Goal: Transaction & Acquisition: Purchase product/service

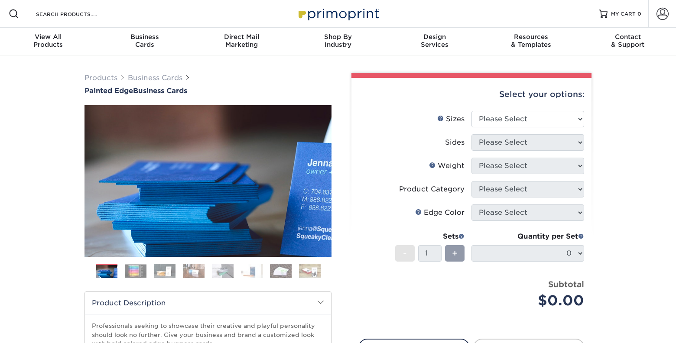
click at [121, 274] on ol at bounding box center [207, 274] width 247 height 21
click at [134, 272] on img at bounding box center [136, 270] width 22 height 13
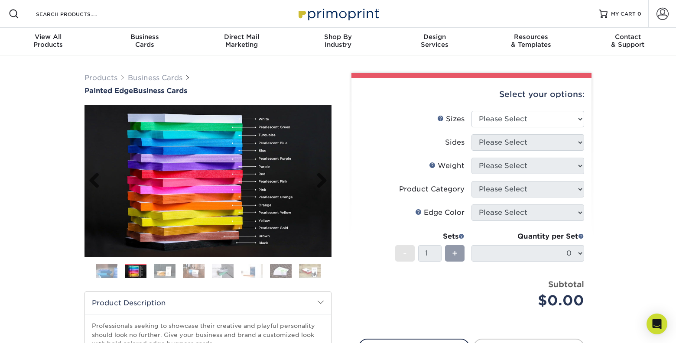
click at [231, 127] on img at bounding box center [207, 181] width 247 height 152
click at [574, 117] on select "Please Select 2" x 3.5" - Standard 2.125" x 3.375" - European 2.5" x 2.5" - Squ…" at bounding box center [527, 119] width 113 height 16
select select "2.50x2.50"
click at [471, 111] on select "Please Select 2" x 3.5" - Standard 2.125" x 3.375" - European 2.5" x 2.5" - Squ…" at bounding box center [527, 119] width 113 height 16
click at [571, 142] on select "Please Select Print Both Sides Print Front Only" at bounding box center [527, 142] width 113 height 16
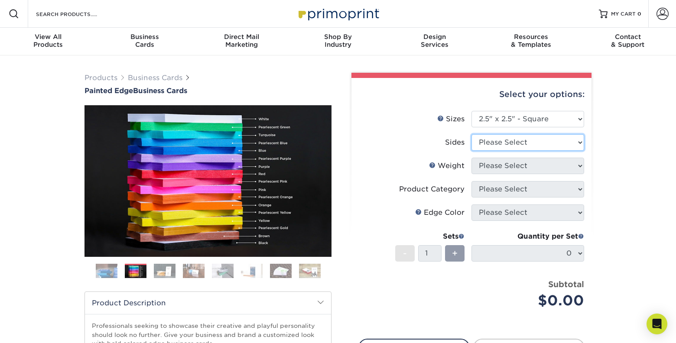
select select "13abbda7-1d64-4f25-8bb2-c179b224825d"
click at [471, 134] on select "Please Select Print Both Sides Print Front Only" at bounding box center [527, 142] width 113 height 16
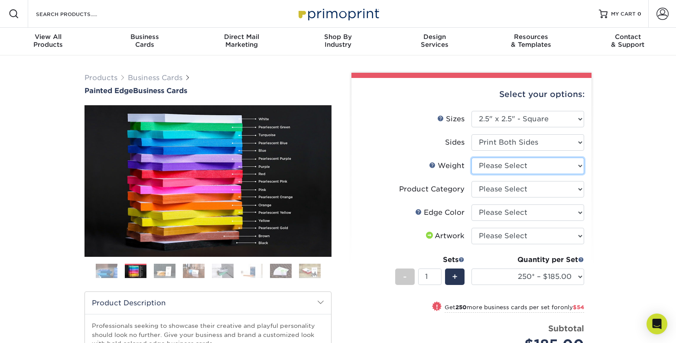
click at [564, 165] on select "Please Select 32PTUC" at bounding box center [527, 166] width 113 height 16
select select "32PTUC"
click at [471, 158] on select "Please Select 32PTUC" at bounding box center [527, 166] width 113 height 16
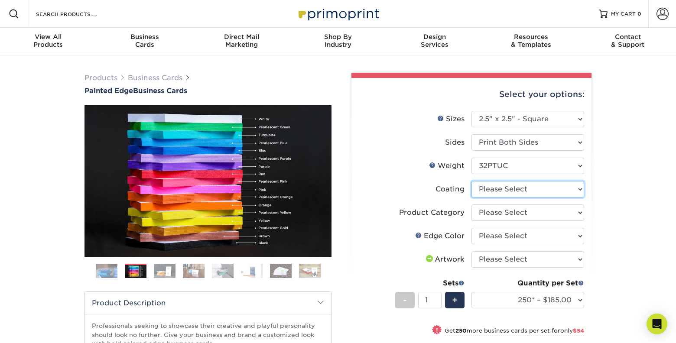
click at [580, 188] on select at bounding box center [527, 189] width 113 height 16
select select "3e7618de-abca-4bda-9f97-8b9129e913d8"
click at [471, 181] on select at bounding box center [527, 189] width 113 height 16
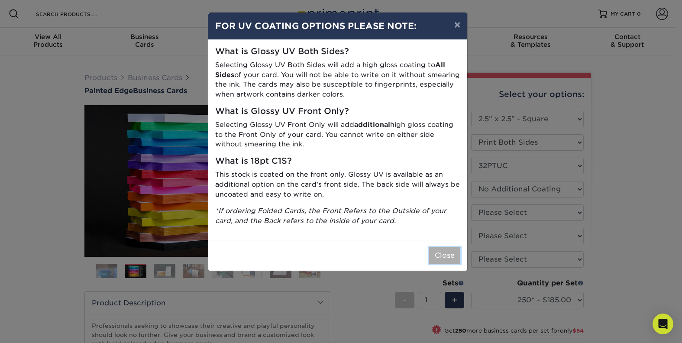
click at [448, 249] on button "Close" at bounding box center [444, 255] width 31 height 16
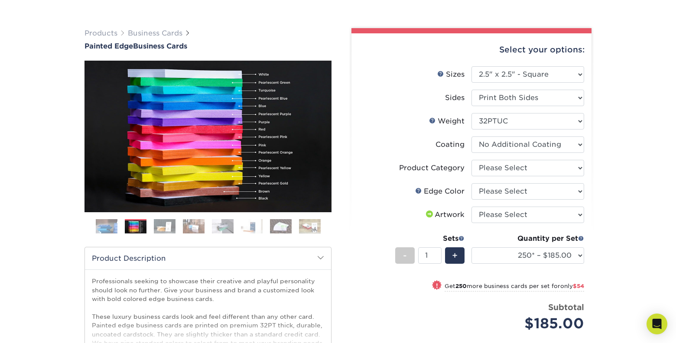
scroll to position [53, 0]
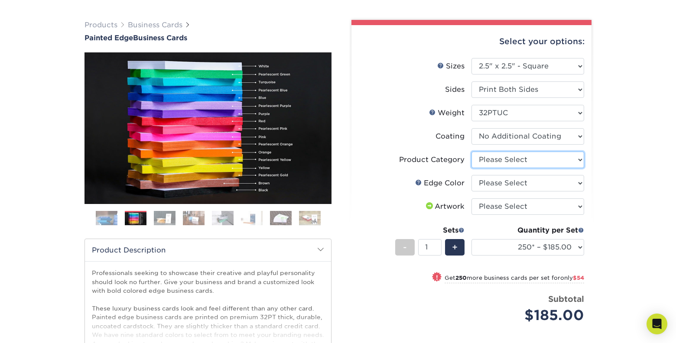
click at [576, 161] on select "Please Select Business Cards" at bounding box center [527, 160] width 113 height 16
select select "3b5148f1-0588-4f88-a218-97bcfdce65c1"
click at [471, 152] on select "Please Select Business Cards" at bounding box center [527, 160] width 113 height 16
click at [567, 185] on select "Please Select Charcoal Black Brown Blue Pearlescent Blue Pearlescent Gold Pearl…" at bounding box center [527, 183] width 113 height 16
select select "e42633f1-b123-4179-bb8a-cf3a693d9207"
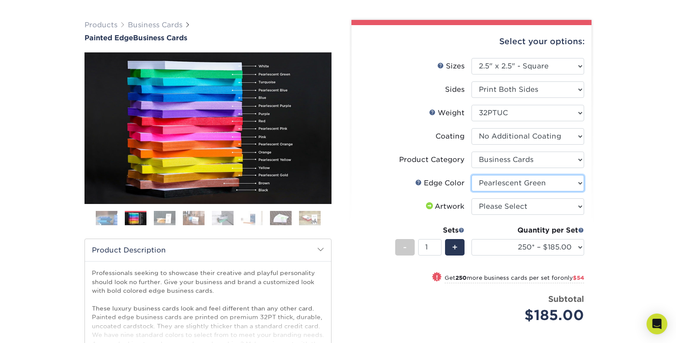
click at [471, 175] on select "Please Select Charcoal Black Brown Blue Pearlescent Blue Pearlescent Gold Pearl…" at bounding box center [527, 183] width 113 height 16
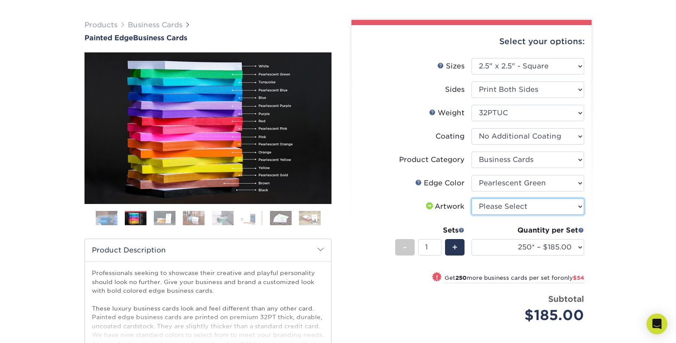
click at [565, 206] on select "Please Select I will upload files I need a design - $100" at bounding box center [527, 206] width 113 height 16
select select "upload"
click at [471, 198] on select "Please Select I will upload files I need a design - $100" at bounding box center [527, 206] width 113 height 16
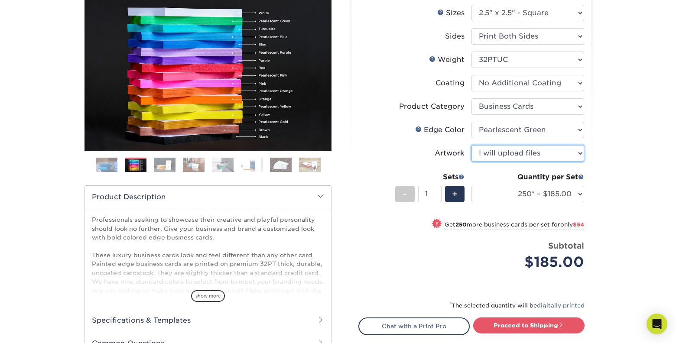
scroll to position [158, 0]
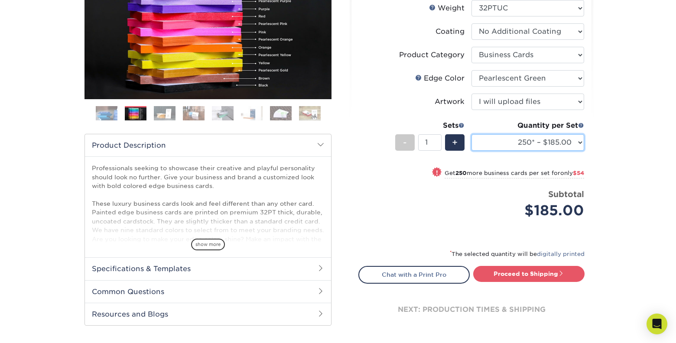
click at [581, 143] on select "250* – $185.00 500* – $239.00 1000* – $339.00" at bounding box center [527, 142] width 113 height 16
select select "500* – $239.00"
click at [471, 134] on select "250* – $185.00 500* – $239.00 1000* – $339.00" at bounding box center [527, 142] width 113 height 16
click at [615, 150] on div "Products Business Cards Painted Edge Business Cards Previous Next" at bounding box center [338, 132] width 676 height 469
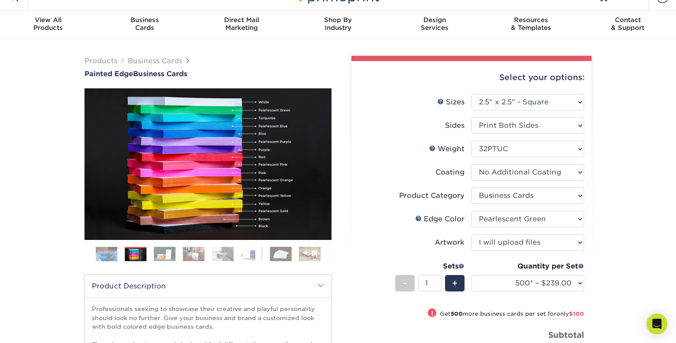
scroll to position [0, 0]
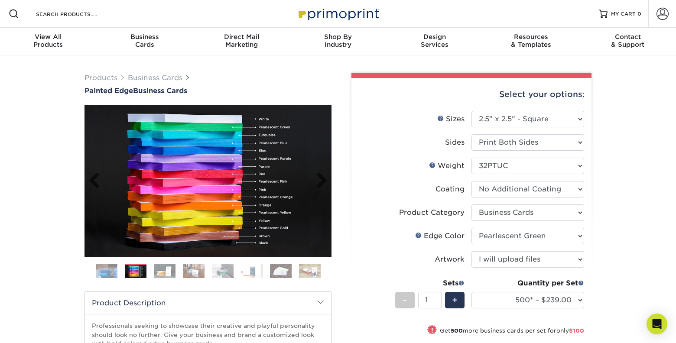
click at [230, 127] on img at bounding box center [207, 181] width 247 height 152
